Goal: Transaction & Acquisition: Book appointment/travel/reservation

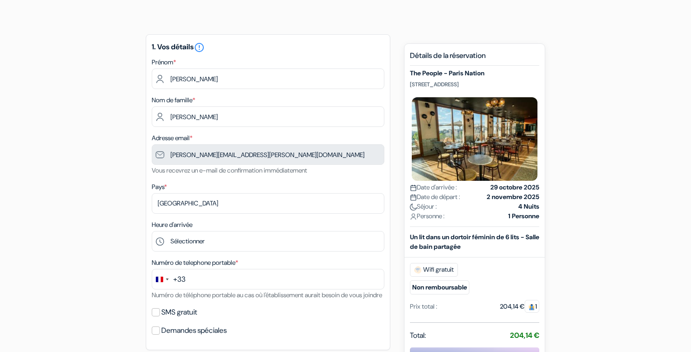
scroll to position [58, 0]
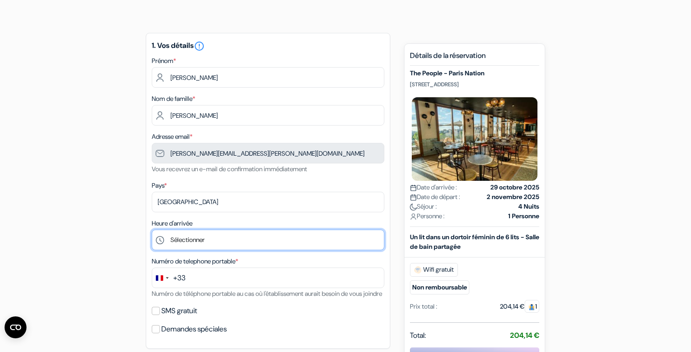
click at [294, 244] on select "Sélectionner 1:00 2:00 3:00 4:00 5:00 6:00 7:00 8:00 9:00 10:00 11:00 12:00 13:…" at bounding box center [268, 240] width 232 height 21
select select "13"
click at [152, 231] on select "Sélectionner 1:00 2:00 3:00 4:00 5:00 6:00 7:00 8:00 9:00 10:00 11:00 12:00 13:…" at bounding box center [268, 240] width 232 height 21
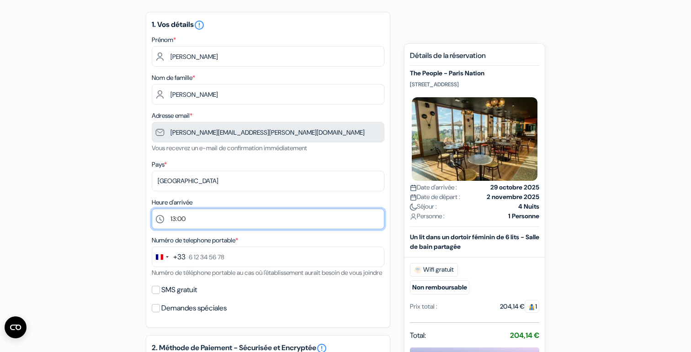
scroll to position [79, 0]
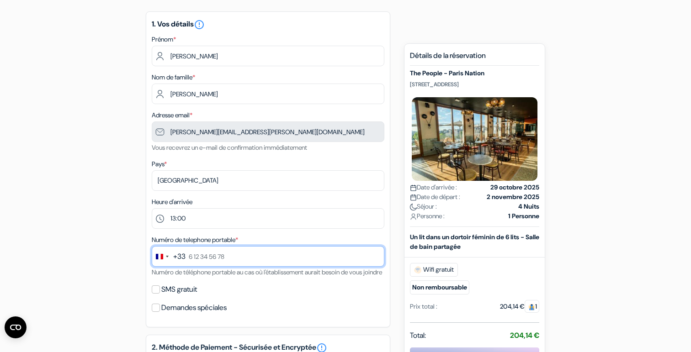
click at [221, 258] on input "text" at bounding box center [268, 256] width 232 height 21
click at [192, 255] on input "0614962987" at bounding box center [268, 256] width 232 height 21
type input "6 14 96 29 87"
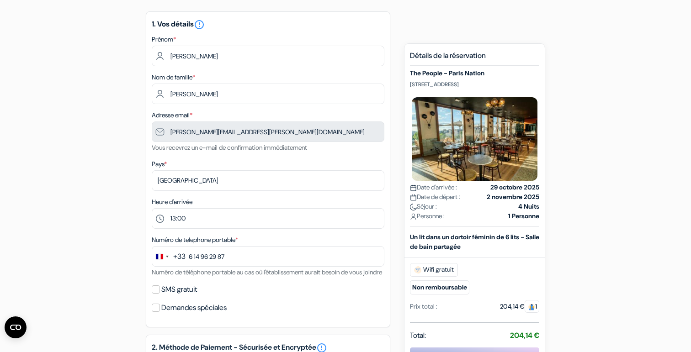
click at [196, 278] on div "Numéro de telephone portable * +33 244 results found No results found Afghanist…" at bounding box center [268, 255] width 232 height 43
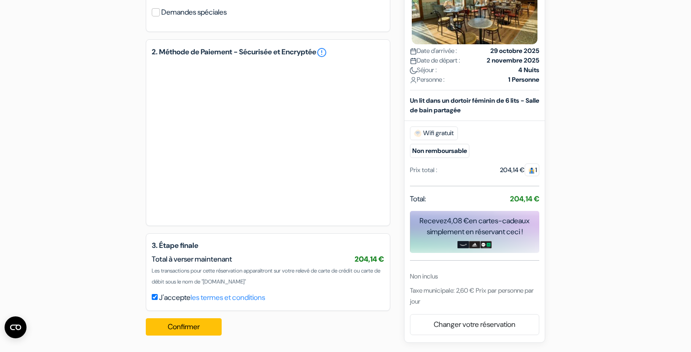
scroll to position [386, 0]
click at [188, 327] on button "Confirmer Loading..." at bounding box center [184, 326] width 76 height 17
